Goal: Task Accomplishment & Management: Manage account settings

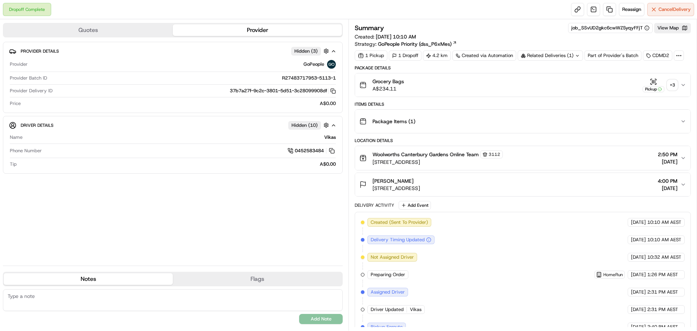
click at [675, 82] on div "+ 3" at bounding box center [673, 85] width 10 height 10
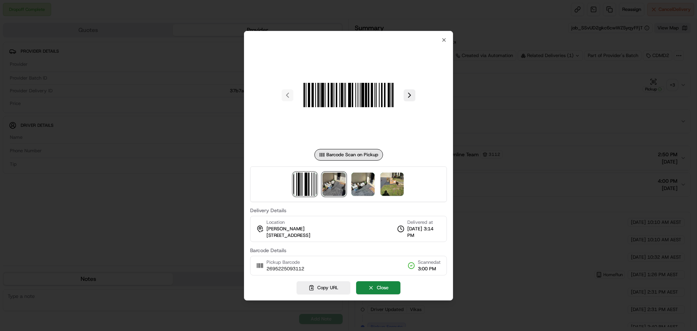
click at [333, 178] on img at bounding box center [334, 184] width 23 height 23
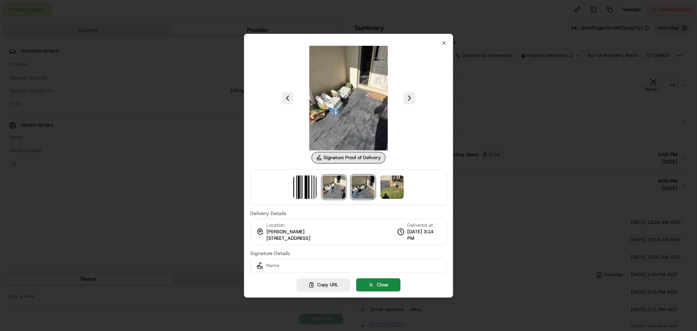
click at [356, 185] on img at bounding box center [363, 186] width 23 height 23
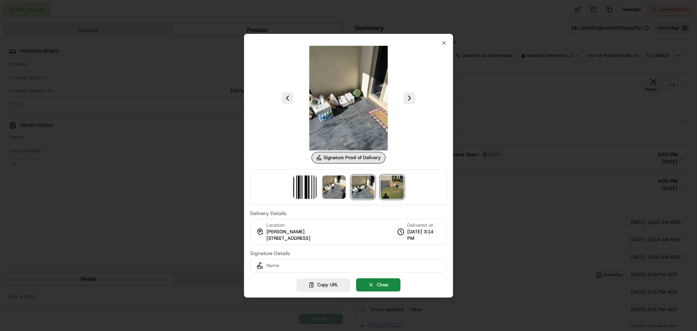
click at [392, 185] on img at bounding box center [392, 186] width 23 height 23
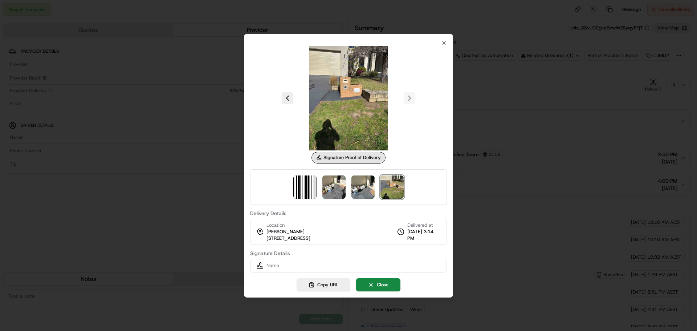
click at [141, 90] on div at bounding box center [348, 165] width 697 height 331
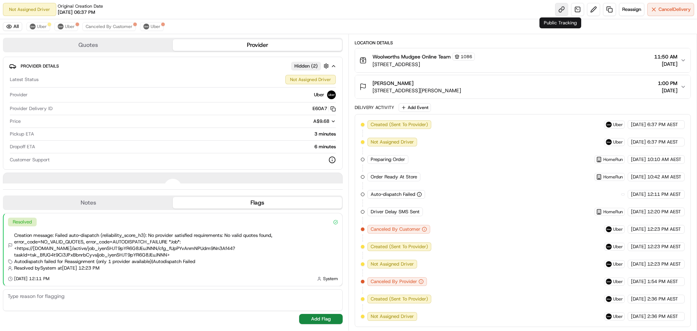
click at [560, 9] on link at bounding box center [561, 9] width 13 height 13
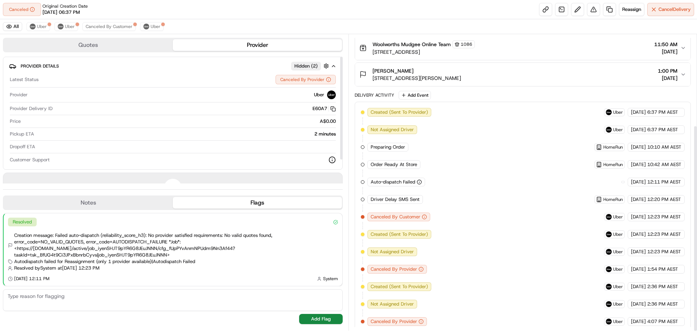
scroll to position [130, 0]
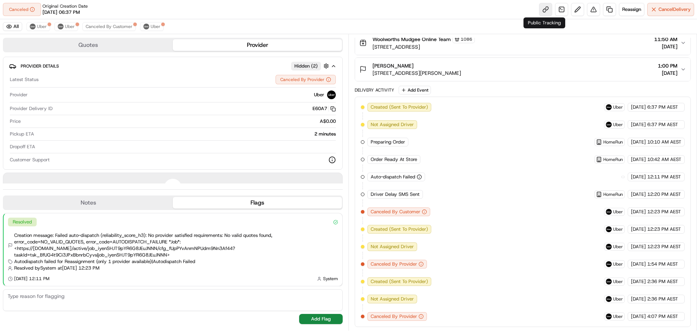
click at [541, 9] on link at bounding box center [545, 9] width 13 height 13
click at [151, 28] on span "Uber" at bounding box center [156, 27] width 10 height 6
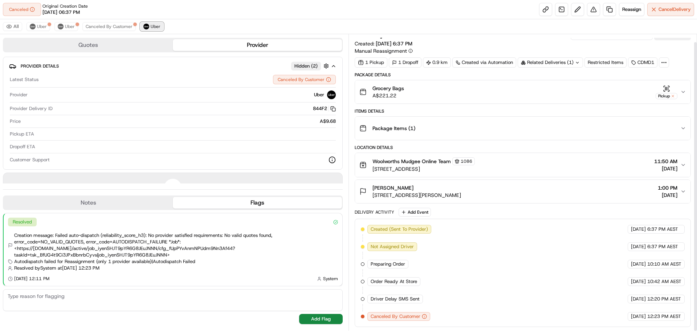
scroll to position [8, 0]
click at [117, 28] on span "Canceled By Customer" at bounding box center [109, 27] width 47 height 6
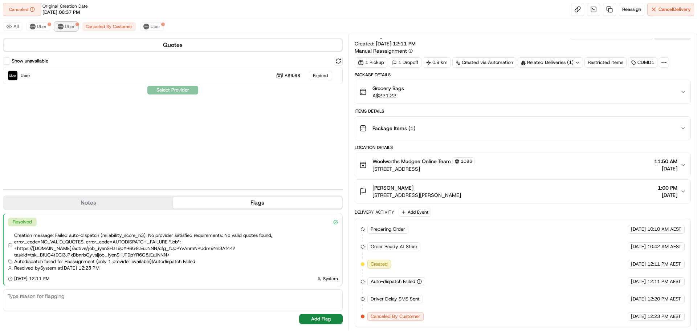
click at [69, 27] on span "Uber" at bounding box center [70, 27] width 10 height 6
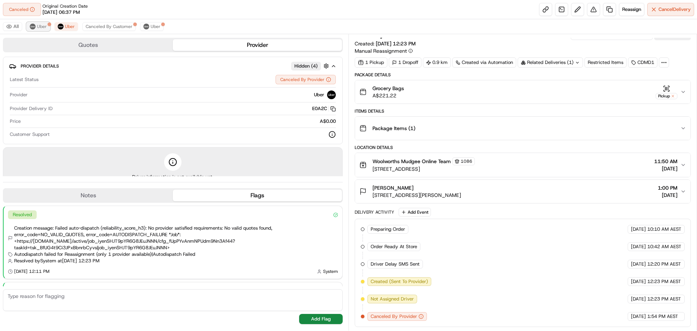
click at [41, 27] on span "Uber" at bounding box center [42, 27] width 10 height 6
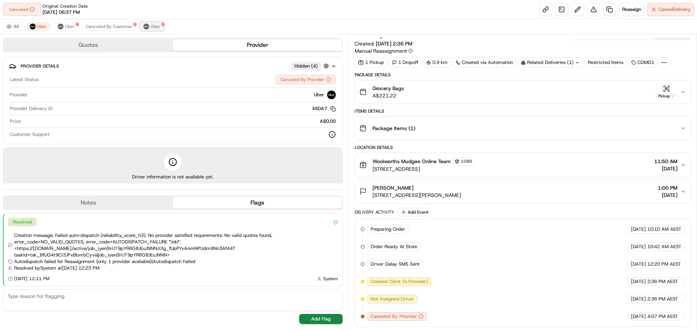
click at [153, 23] on button "Uber" at bounding box center [152, 26] width 24 height 9
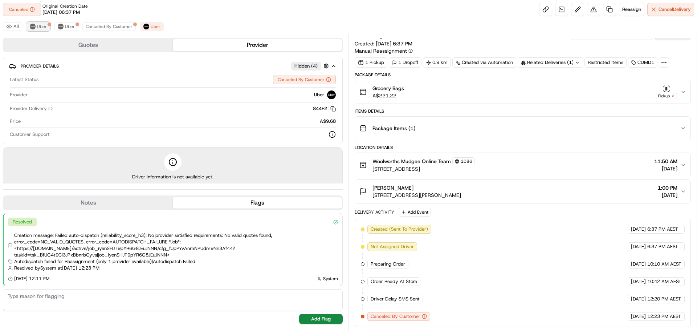
click at [39, 24] on span "Uber" at bounding box center [42, 27] width 10 height 6
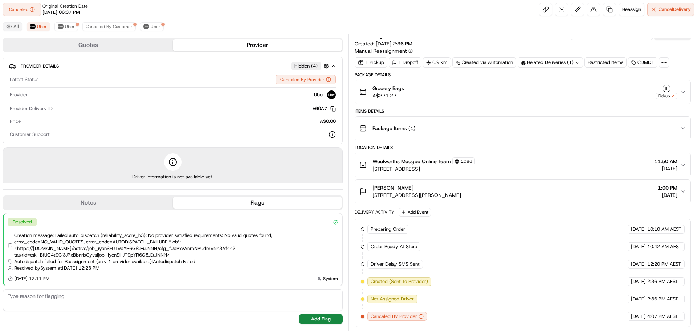
click at [13, 24] on button "All" at bounding box center [12, 26] width 19 height 9
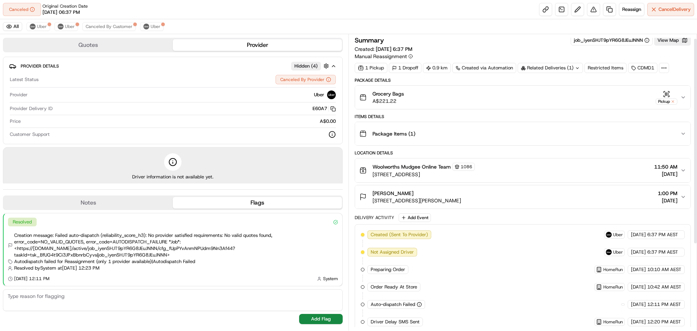
scroll to position [0, 0]
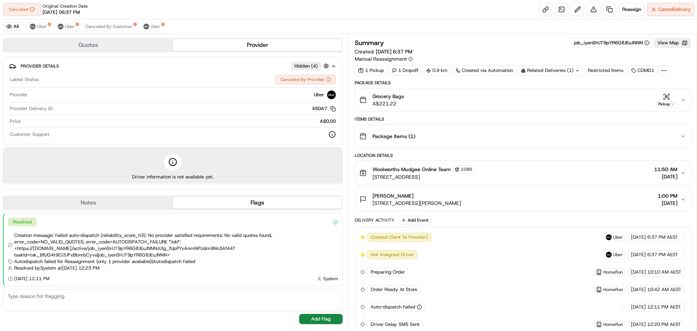
click at [687, 99] on button "Grocery Bags A$221.22 Pickup" at bounding box center [523, 99] width 336 height 23
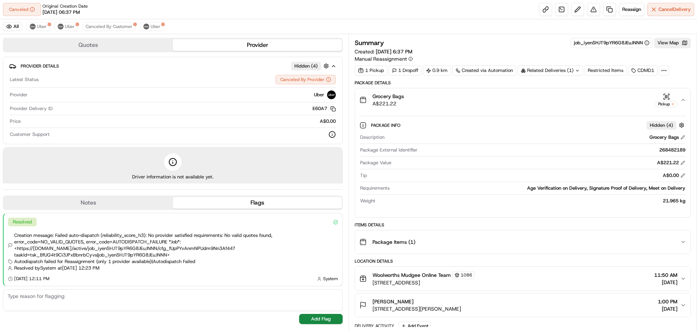
click at [687, 99] on button "Grocery Bags A$221.22 Pickup" at bounding box center [523, 99] width 336 height 23
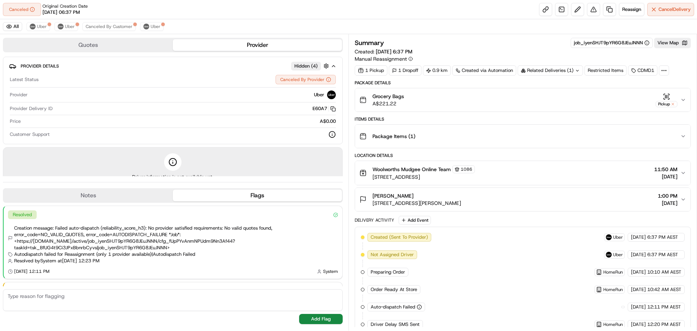
scroll to position [44, 0]
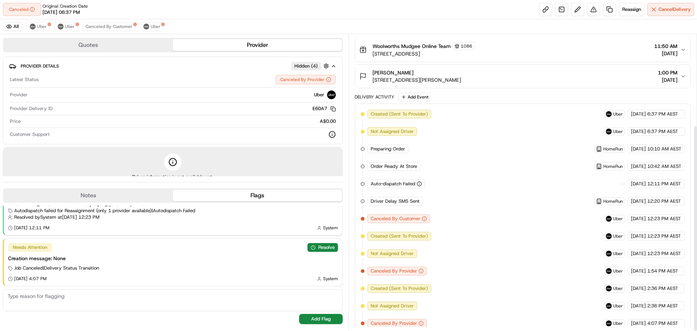
scroll to position [130, 0]
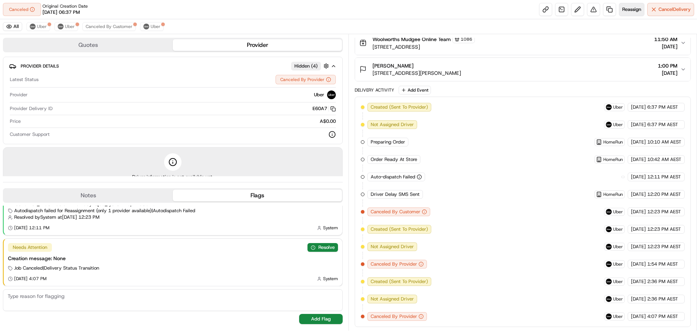
click at [632, 10] on span "Reassign" at bounding box center [632, 9] width 19 height 7
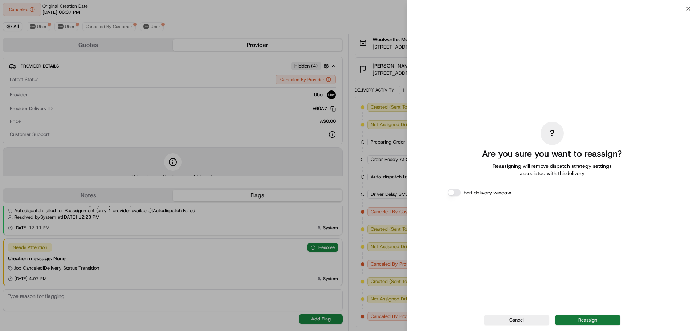
click at [583, 319] on button "Reassign" at bounding box center [587, 320] width 65 height 10
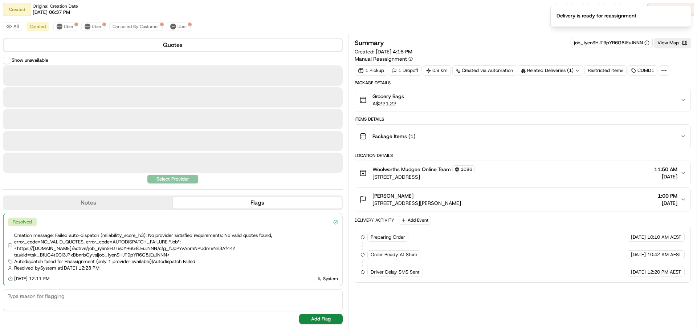
scroll to position [0, 0]
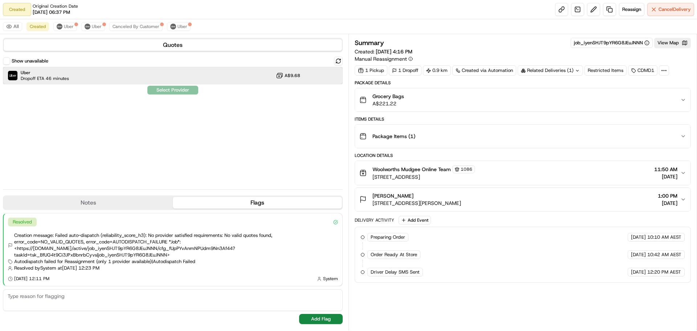
click at [96, 77] on div "Uber Dropoff ETA 46 minutes A$9.68" at bounding box center [173, 75] width 340 height 17
click at [674, 45] on button "View Map" at bounding box center [673, 43] width 37 height 10
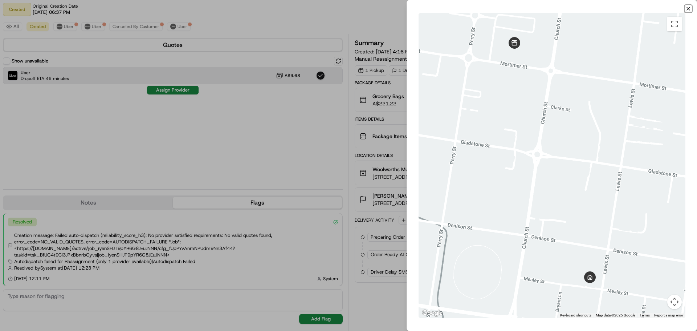
click at [688, 7] on icon "button" at bounding box center [689, 9] width 6 height 6
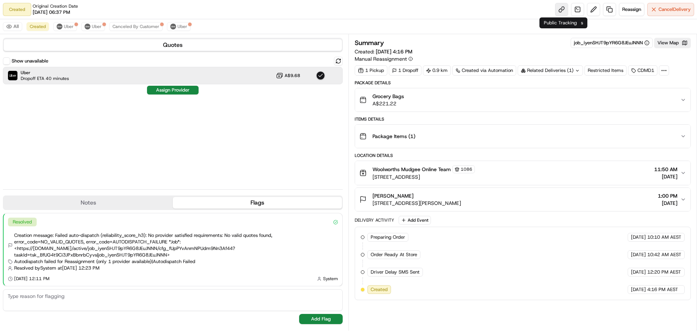
click at [560, 7] on link at bounding box center [561, 9] width 13 height 13
click at [170, 92] on button "Assign Provider" at bounding box center [173, 90] width 52 height 9
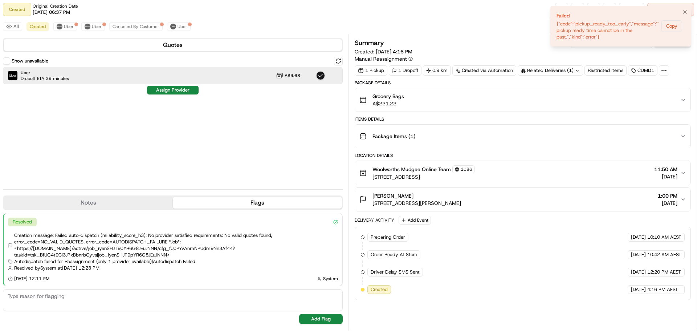
click at [683, 25] on li "Failed {"code":"pickup_ready_too_early","message":"The pickup ready time cannot…" at bounding box center [621, 26] width 141 height 41
click at [679, 27] on button "Copy" at bounding box center [672, 26] width 21 height 12
click at [688, 11] on icon "Notifications (F8)" at bounding box center [686, 12] width 6 height 6
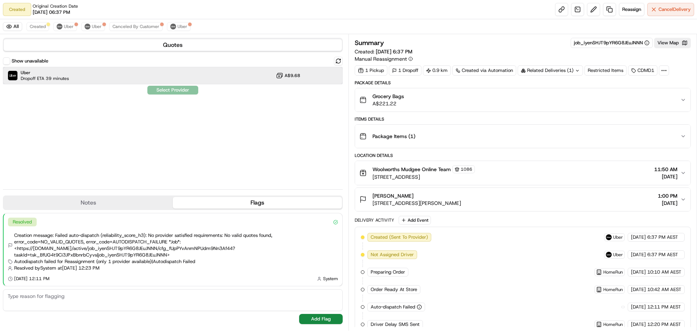
click at [165, 76] on div "Uber Dropoff ETA 39 minutes A$9.68" at bounding box center [173, 75] width 340 height 17
click at [177, 90] on button "Assign Provider" at bounding box center [173, 90] width 52 height 9
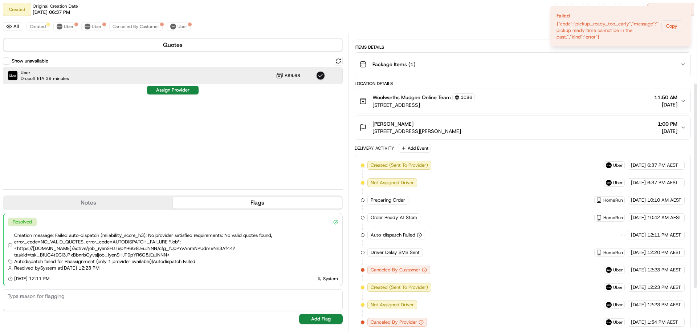
scroll to position [73, 0]
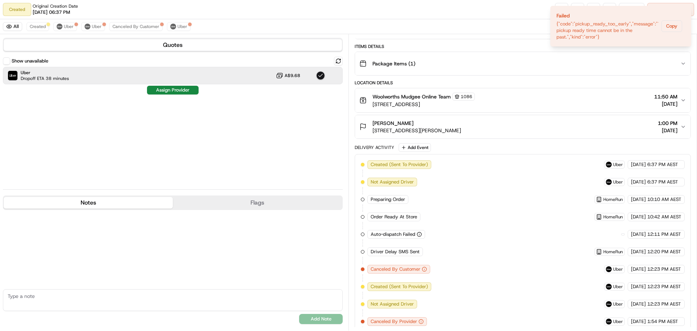
drag, startPoint x: 54, startPoint y: 202, endPoint x: 121, endPoint y: 198, distance: 66.2
click at [54, 202] on button "Notes" at bounding box center [88, 203] width 169 height 12
click at [244, 209] on div "Notes Flags" at bounding box center [173, 202] width 340 height 15
click at [254, 215] on div "No results found Add Note" at bounding box center [173, 268] width 340 height 117
click at [253, 207] on button "Flags" at bounding box center [257, 203] width 169 height 12
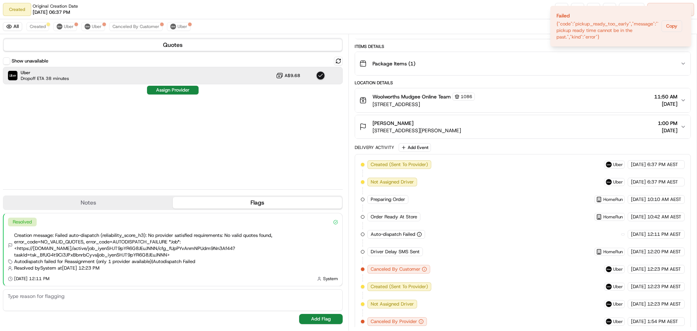
click at [200, 147] on div "Show unavailable Uber Dropoff ETA 38 minutes A$9.68 Assign Provider" at bounding box center [173, 120] width 340 height 127
click at [189, 77] on div "Uber Dropoff ETA 38 minutes A$9.68" at bounding box center [173, 75] width 340 height 17
click at [174, 84] on div "Uber Dropoff ETA 38 minutes A$9.68" at bounding box center [173, 75] width 340 height 17
click at [163, 78] on div "Uber Dropoff ETA 38 minutes A$9.68" at bounding box center [173, 75] width 340 height 17
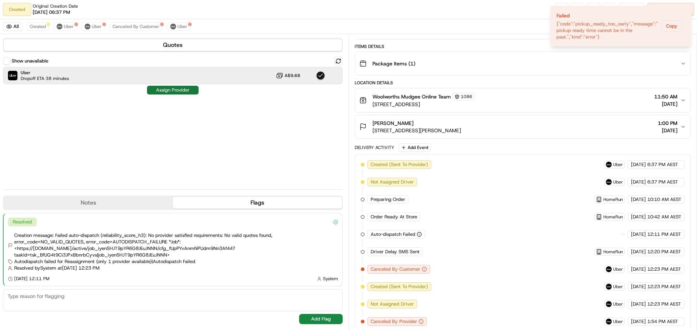
click at [174, 92] on button "Assign Provider" at bounding box center [173, 90] width 52 height 9
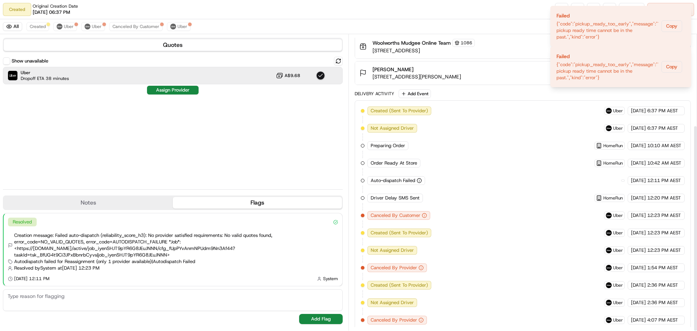
scroll to position [130, 0]
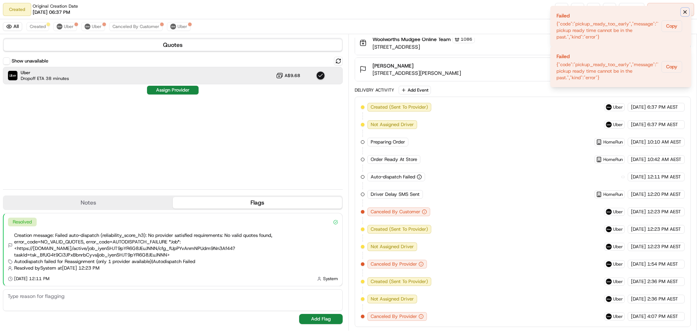
click at [684, 14] on icon "Notifications (F8)" at bounding box center [686, 12] width 6 height 6
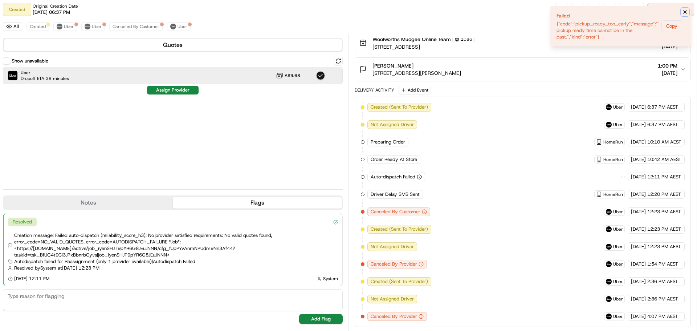
click at [687, 13] on icon "Notifications (F8)" at bounding box center [686, 12] width 6 height 6
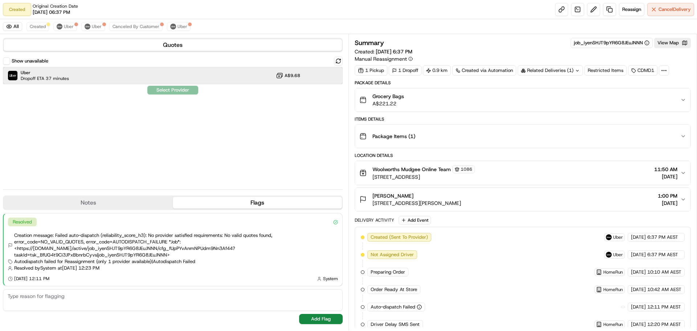
click at [169, 78] on div "Uber Dropoff ETA 37 minutes A$9.68" at bounding box center [173, 75] width 340 height 17
click at [175, 89] on button "Assign Provider" at bounding box center [173, 90] width 52 height 9
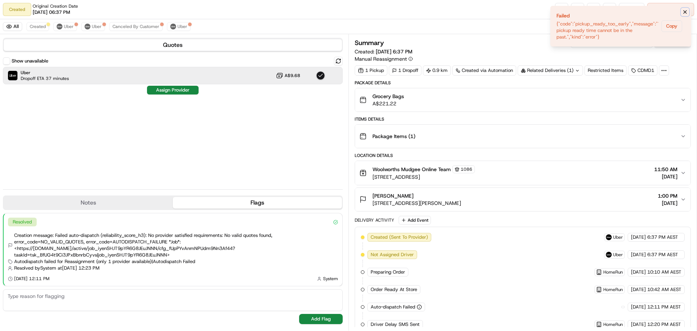
click at [688, 10] on icon "Notifications (F8)" at bounding box center [686, 12] width 6 height 6
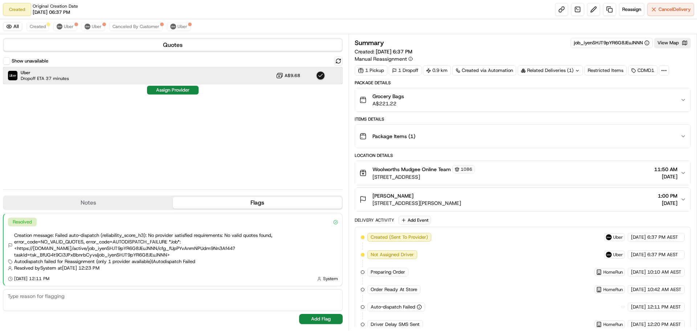
click at [198, 77] on div "Uber Dropoff ETA 37 minutes A$9.68" at bounding box center [173, 75] width 340 height 17
click at [176, 79] on div "Uber Dropoff ETA 37 minutes A$9.68" at bounding box center [173, 75] width 340 height 17
click at [174, 87] on button "Assign Provider" at bounding box center [173, 90] width 52 height 9
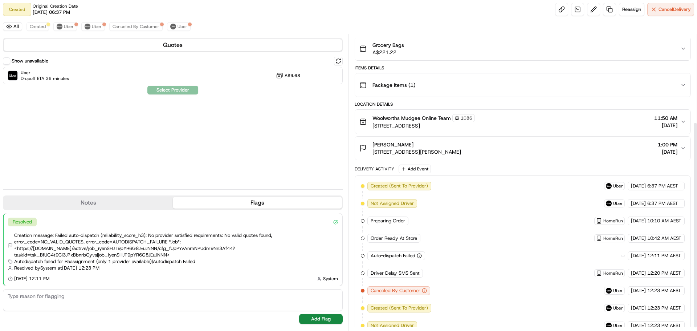
scroll to position [130, 0]
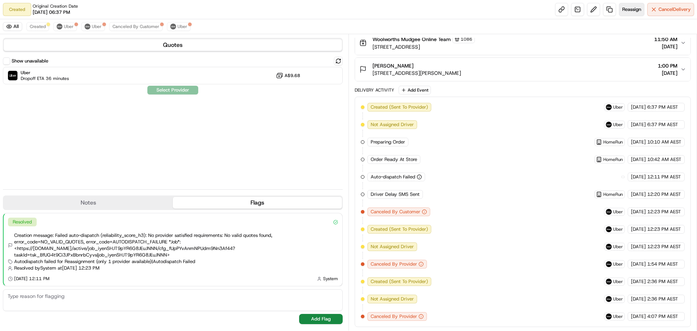
click at [623, 10] on span "Reassign" at bounding box center [632, 9] width 19 height 7
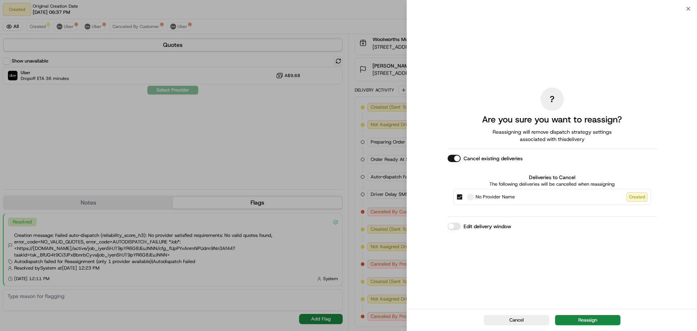
click at [460, 157] on button "Cancel existing deliveries" at bounding box center [454, 158] width 13 height 7
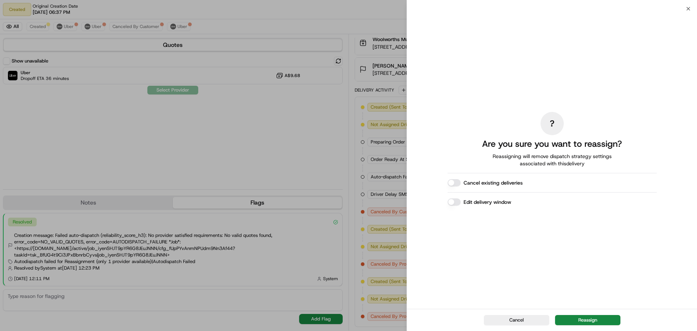
click at [452, 184] on button "Cancel existing deliveries" at bounding box center [454, 182] width 13 height 7
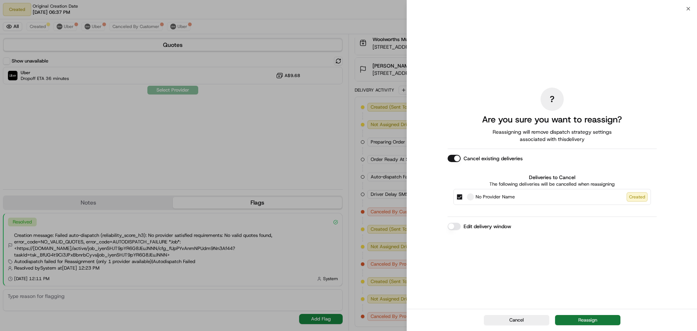
click at [575, 317] on button "Reassign" at bounding box center [587, 320] width 65 height 10
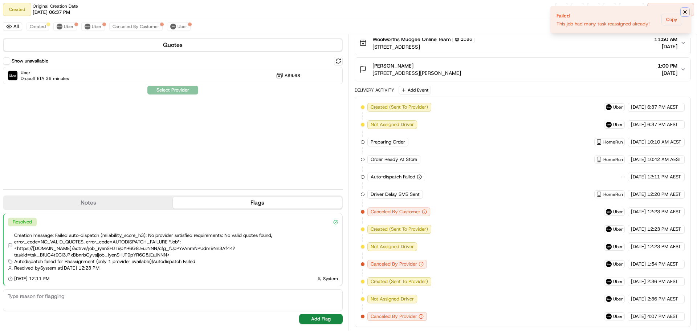
click at [685, 10] on icon "Notifications (F8)" at bounding box center [686, 12] width 6 height 6
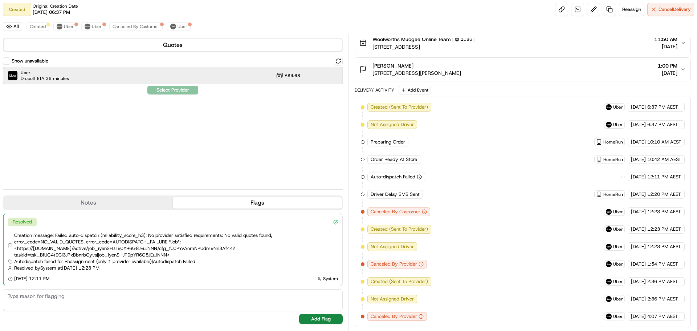
click at [197, 76] on div "Uber Dropoff ETA 36 minutes A$9.68" at bounding box center [173, 75] width 340 height 17
click at [161, 89] on button "Assign Provider" at bounding box center [173, 90] width 52 height 9
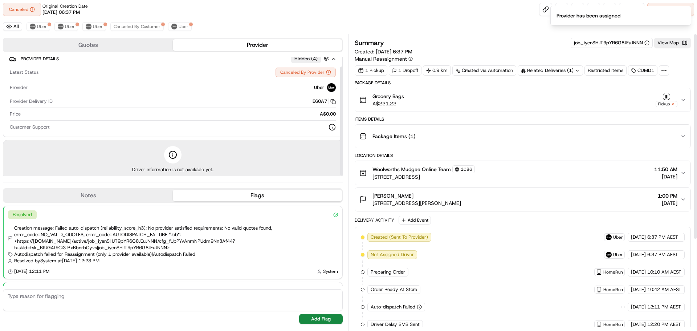
scroll to position [0, 0]
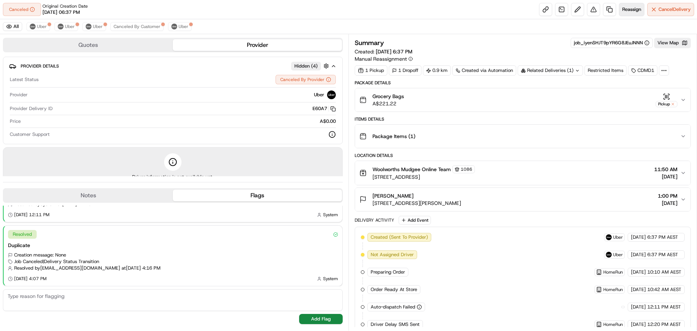
click at [630, 6] on span "Reassign" at bounding box center [632, 9] width 19 height 7
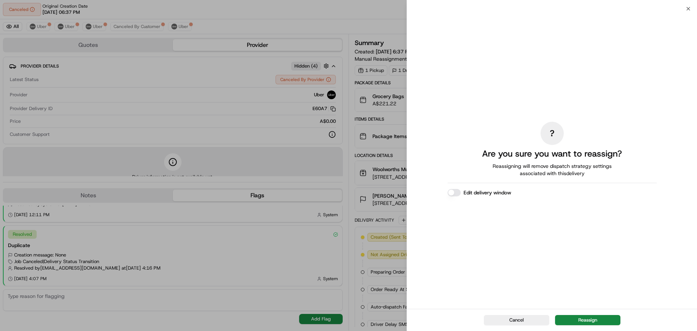
click at [460, 189] on div "Edit delivery window" at bounding box center [552, 192] width 209 height 7
click at [587, 322] on button "Reassign" at bounding box center [587, 320] width 65 height 10
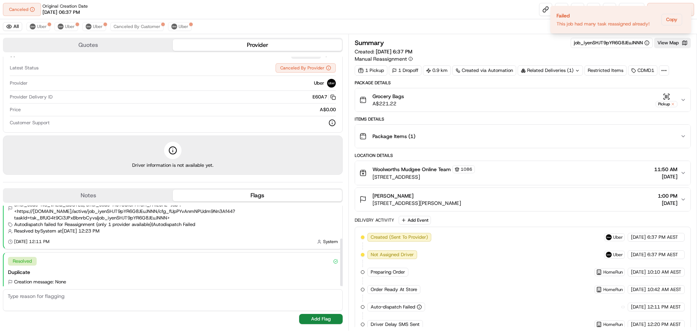
scroll to position [57, 0]
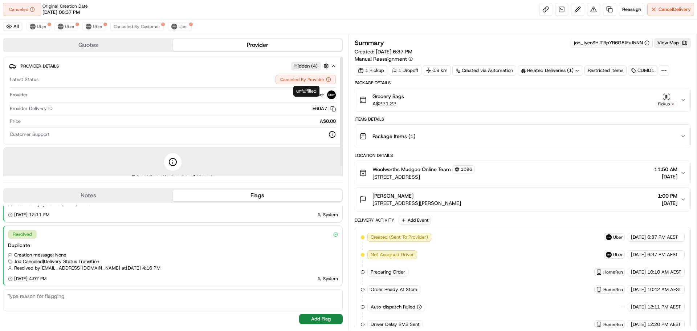
click at [323, 80] on div "Canceled By Provider" at bounding box center [306, 79] width 60 height 9
click at [467, 138] on div "Package Items ( 1 )" at bounding box center [520, 136] width 321 height 15
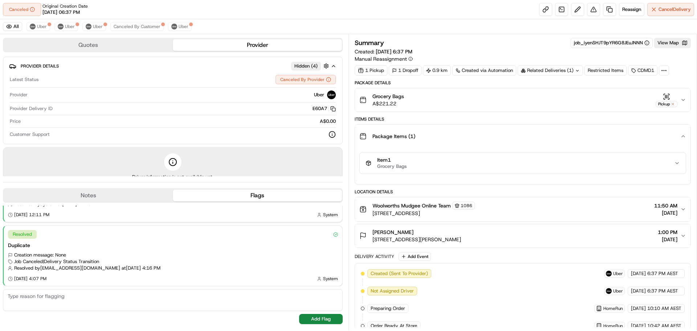
click at [467, 138] on div "Package Items ( 1 )" at bounding box center [520, 136] width 321 height 15
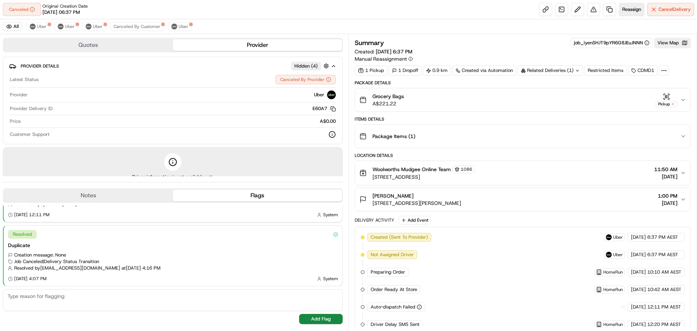
click at [627, 9] on span "Reassign" at bounding box center [632, 9] width 19 height 7
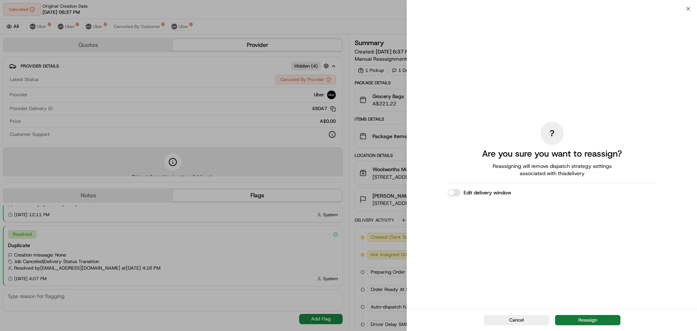
click at [580, 320] on button "Reassign" at bounding box center [587, 320] width 65 height 10
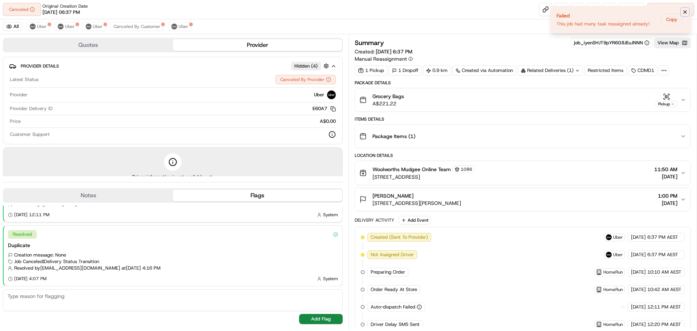
click at [685, 10] on icon "Notifications (F8)" at bounding box center [686, 12] width 6 height 6
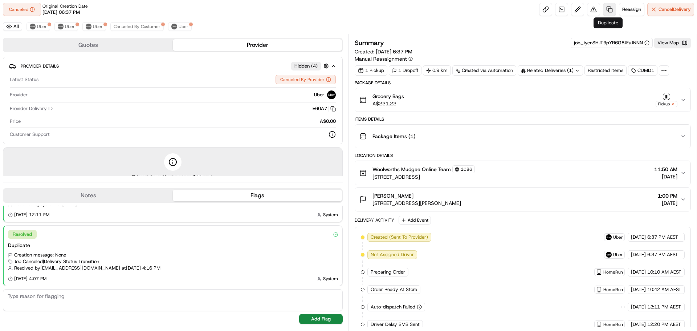
click at [608, 11] on link at bounding box center [609, 9] width 13 height 13
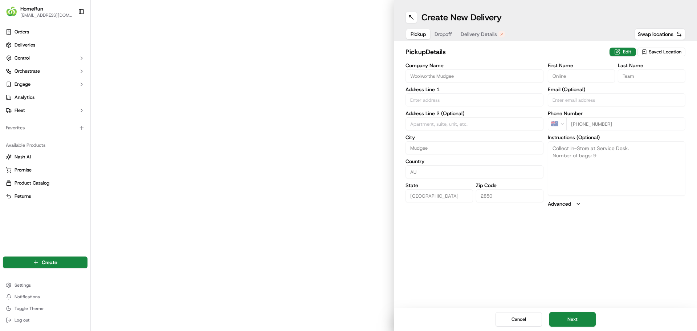
type input "[STREET_ADDRESS]"
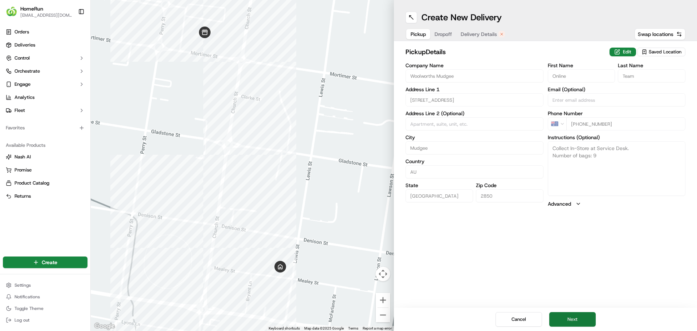
click at [568, 320] on button "Next" at bounding box center [573, 319] width 46 height 15
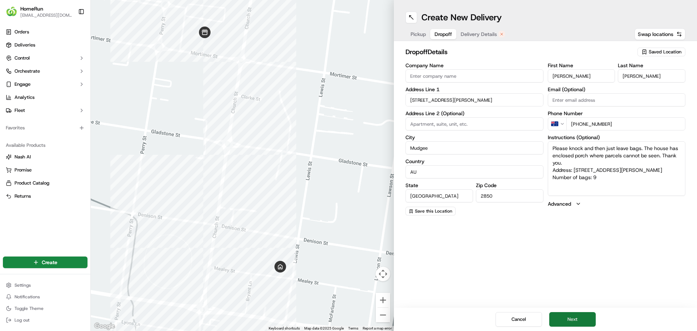
click at [568, 320] on button "Next" at bounding box center [573, 319] width 46 height 15
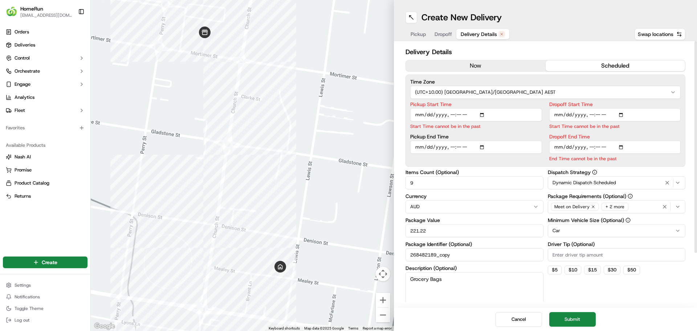
click at [493, 60] on div "now scheduled" at bounding box center [546, 66] width 280 height 12
click at [491, 64] on button "now" at bounding box center [476, 65] width 140 height 11
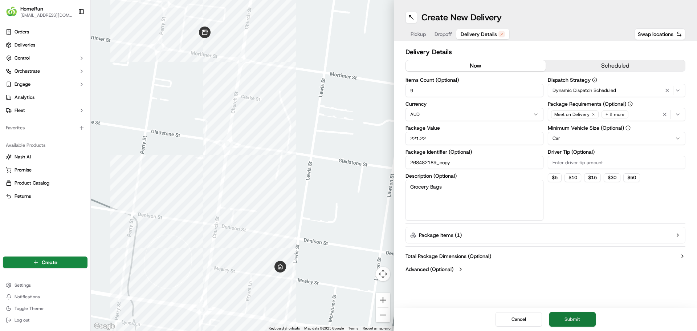
click at [577, 315] on button "Submit" at bounding box center [573, 319] width 46 height 15
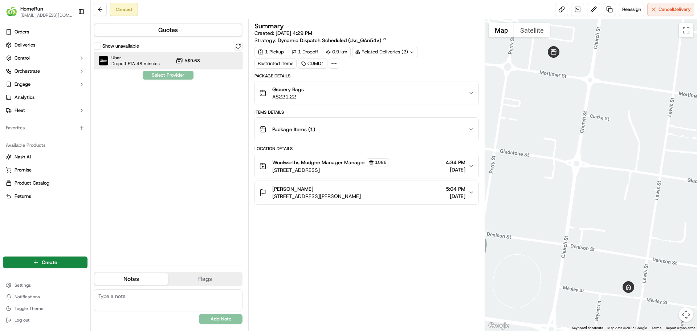
click at [134, 57] on span "Uber" at bounding box center [136, 58] width 48 height 6
click at [154, 73] on button "Assign Provider" at bounding box center [168, 75] width 52 height 9
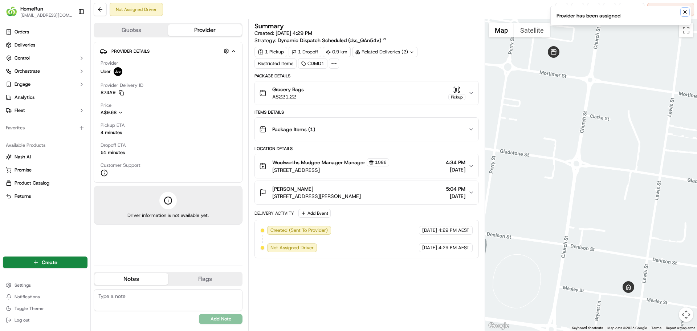
click at [688, 14] on button "Notifications (F8)" at bounding box center [685, 12] width 9 height 9
click at [562, 7] on link at bounding box center [561, 9] width 13 height 13
click at [336, 64] on circle at bounding box center [336, 63] width 1 height 1
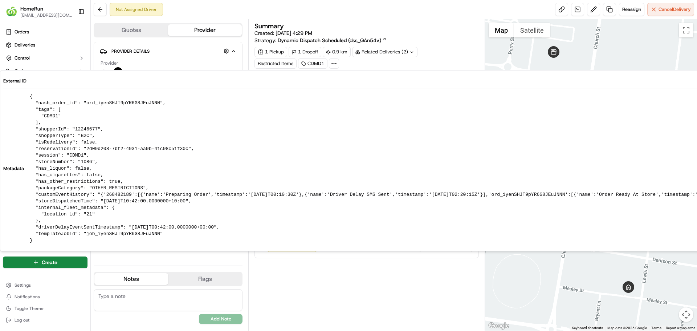
click at [336, 64] on circle at bounding box center [336, 63] width 1 height 1
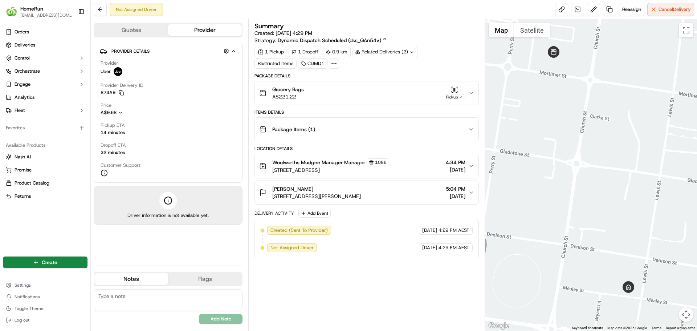
click at [397, 52] on div "Related Deliveries (2)" at bounding box center [384, 52] width 65 height 10
click at [418, 78] on span "job_iyenSHJT9pYR6G8JEuJNNN" at bounding box center [404, 81] width 69 height 7
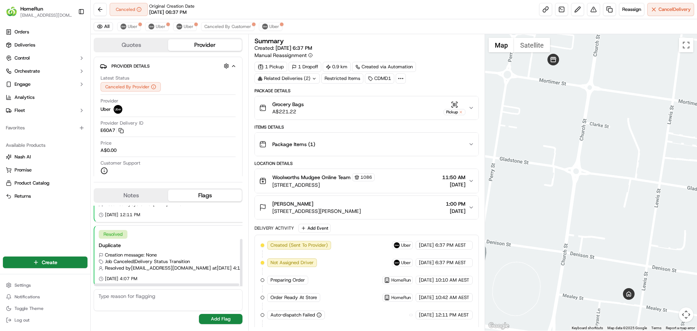
click at [163, 244] on div "Duplicate" at bounding box center [212, 245] width 227 height 7
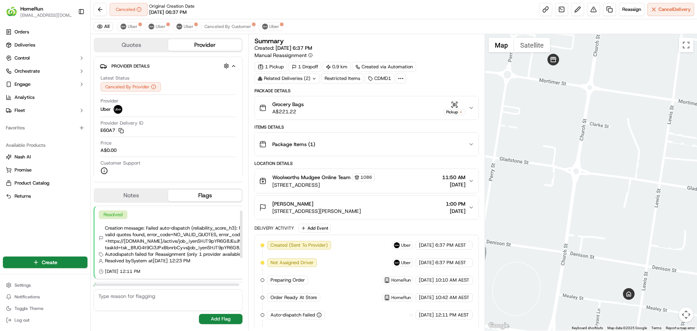
scroll to position [57, 0]
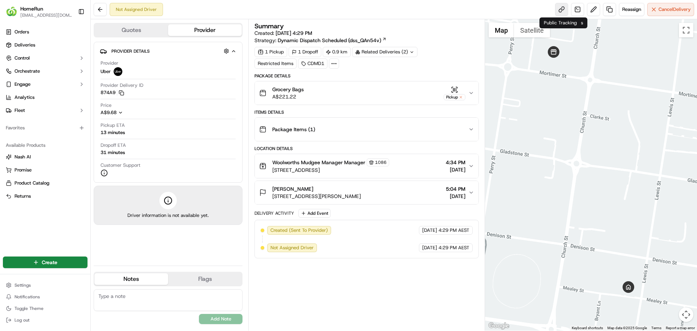
click at [559, 7] on link at bounding box center [561, 9] width 13 height 13
click at [561, 9] on link at bounding box center [561, 9] width 13 height 13
click at [174, 242] on div "Provider Details Hidden ( 2 ) Provider Uber Provider Delivery ID 874A9 Copy del…" at bounding box center [168, 151] width 149 height 218
click at [557, 8] on link at bounding box center [561, 9] width 13 height 13
click at [476, 93] on button "Grocery Bags A$221.22 Pickup" at bounding box center [366, 92] width 223 height 23
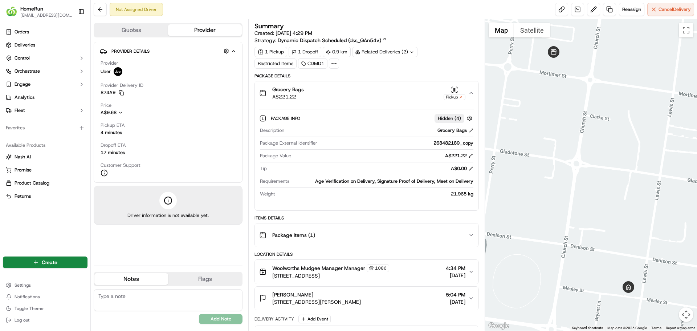
click at [476, 93] on button "Grocery Bags A$221.22 Pickup" at bounding box center [366, 92] width 223 height 23
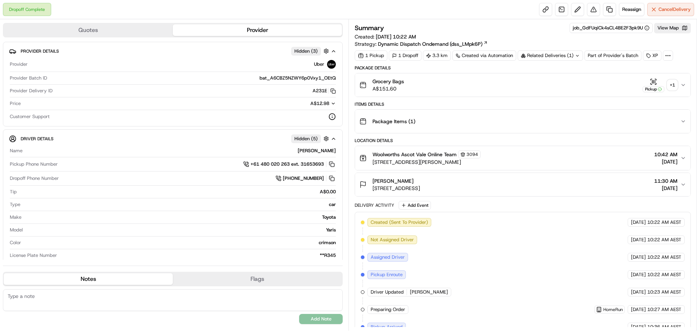
click at [678, 85] on div "Grocery Bags A$151.60 Pickup + 1" at bounding box center [520, 85] width 321 height 15
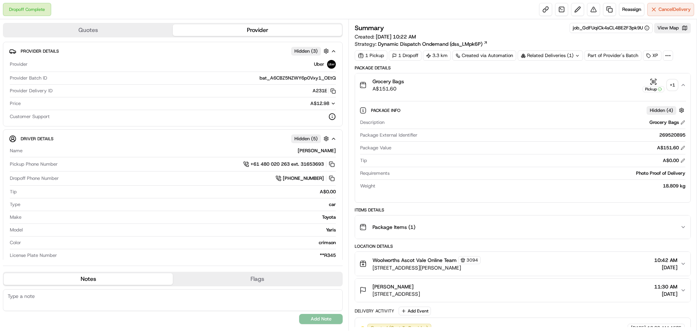
click at [671, 86] on div "+ 1" at bounding box center [673, 85] width 10 height 10
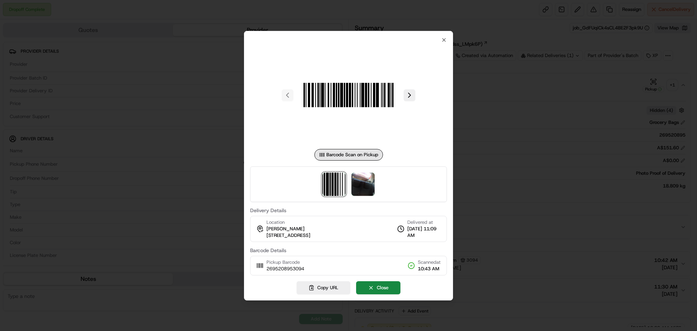
click at [349, 180] on div at bounding box center [348, 184] width 197 height 36
click at [361, 180] on img at bounding box center [363, 184] width 23 height 23
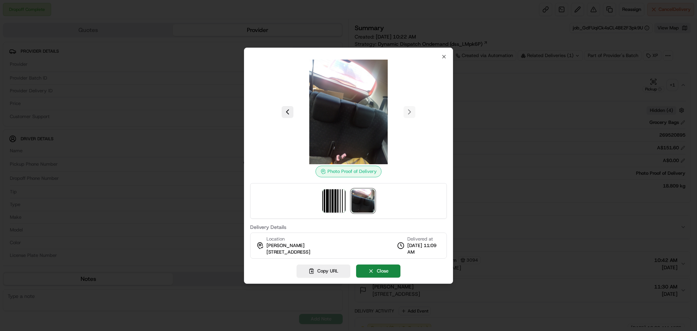
click at [198, 89] on div at bounding box center [348, 165] width 697 height 331
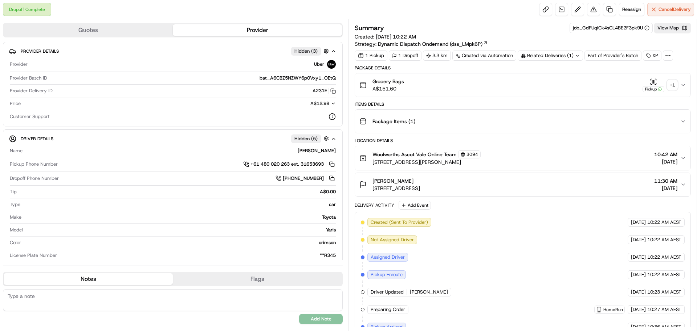
click at [385, 189] on span "320 Barkly St, Brunswick, VIC 3056, AU" at bounding box center [397, 188] width 48 height 7
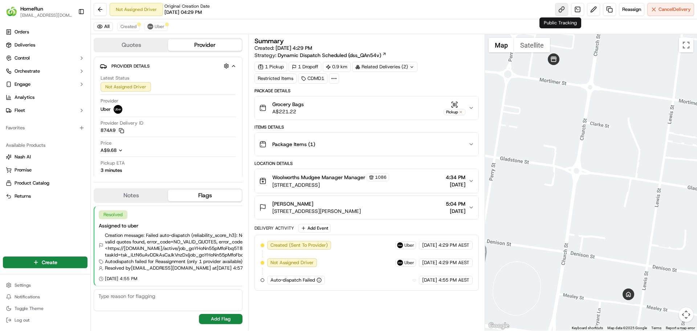
click at [558, 9] on link at bounding box center [561, 9] width 13 height 13
click at [117, 150] on span "A$9.68" at bounding box center [109, 150] width 16 height 6
